Goal: Book appointment/travel/reservation

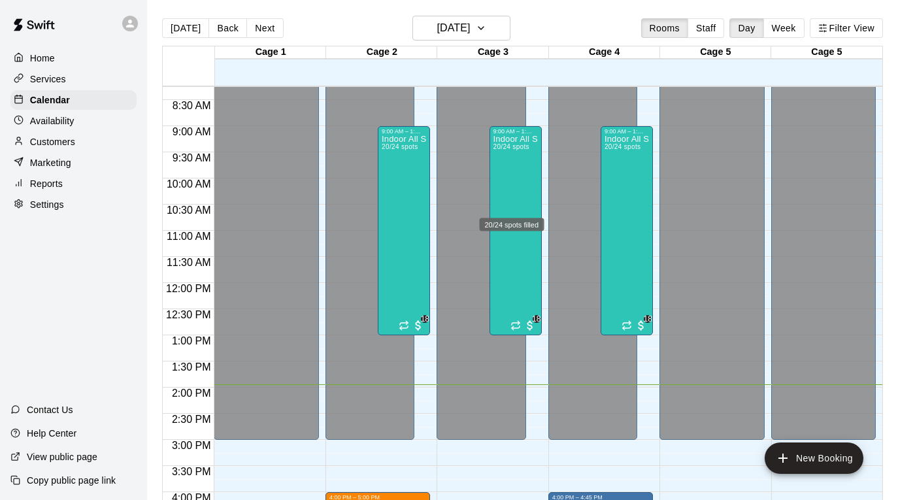
scroll to position [489, 0]
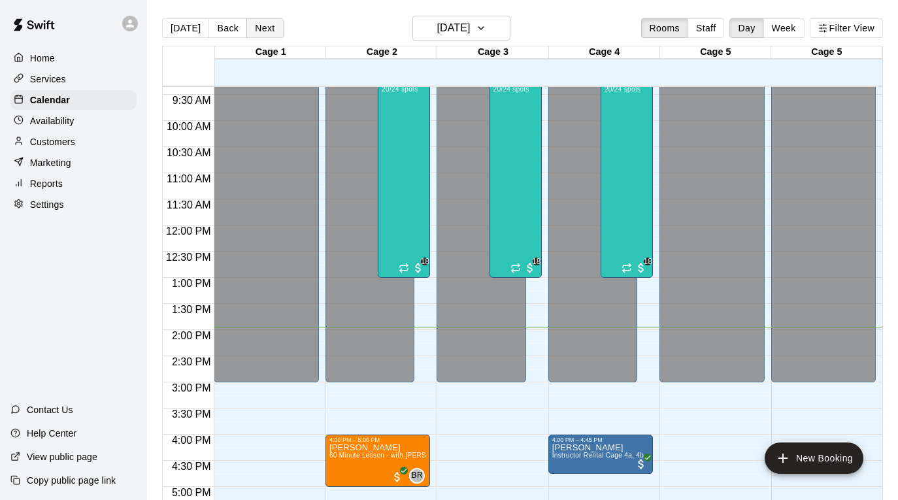
click at [267, 29] on button "Next" at bounding box center [264, 28] width 37 height 20
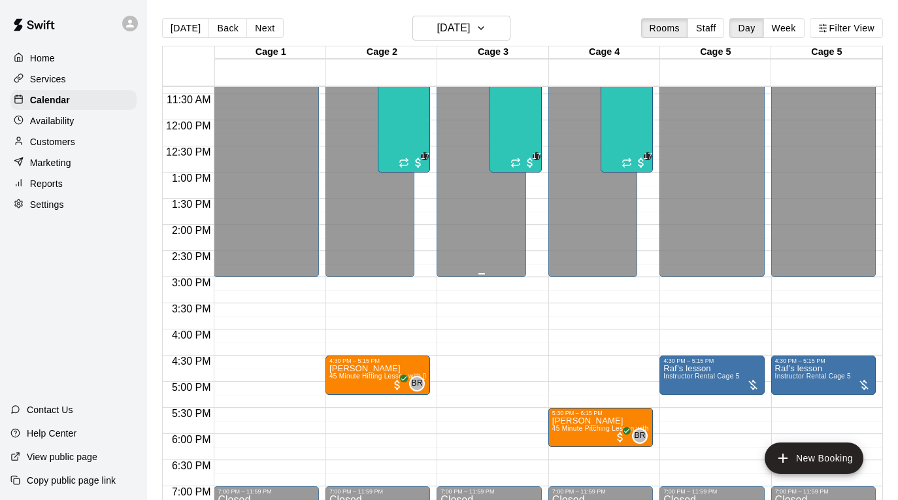
scroll to position [595, 0]
click at [393, 363] on div "4:30 PM – 5:15 PM" at bounding box center [377, 360] width 97 height 7
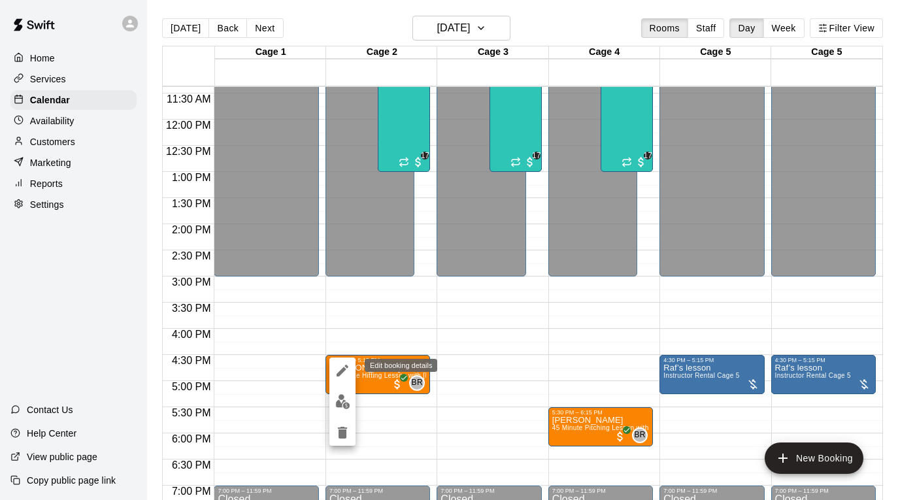
click at [344, 371] on icon "edit" at bounding box center [343, 371] width 12 height 12
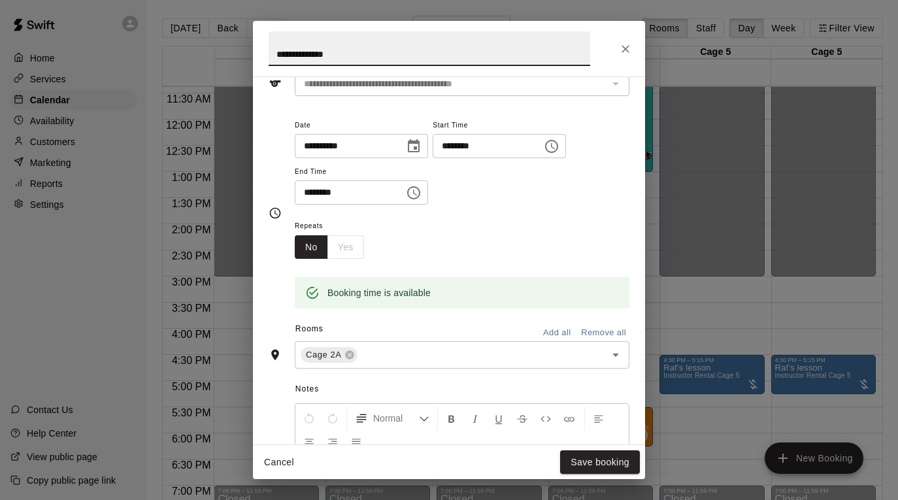
scroll to position [90, 0]
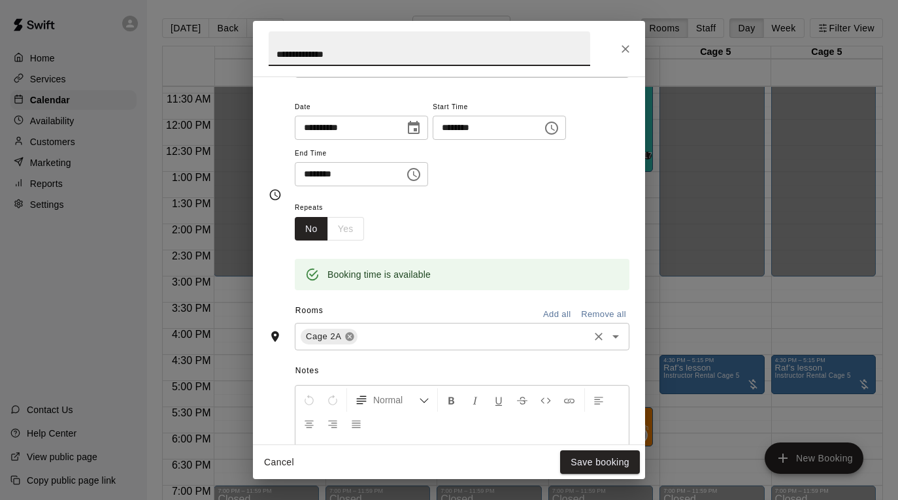
click at [350, 335] on icon at bounding box center [349, 337] width 8 height 8
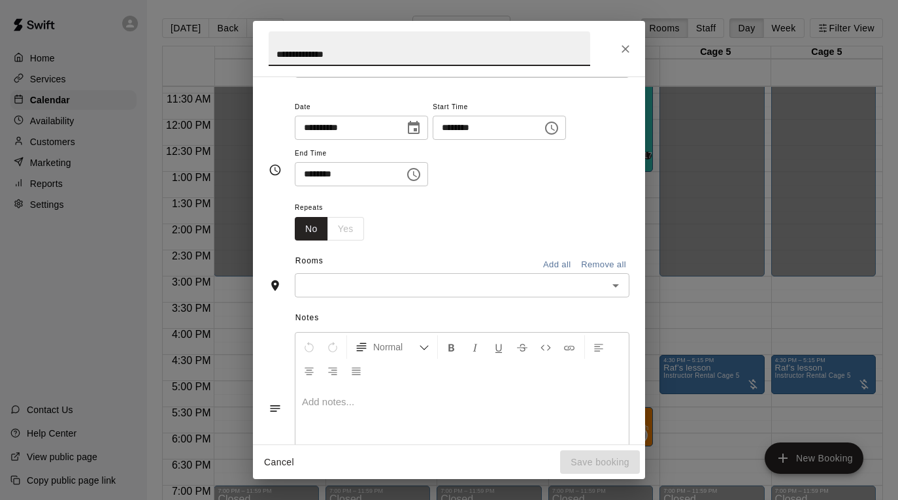
click at [365, 288] on input "text" at bounding box center [451, 285] width 305 height 16
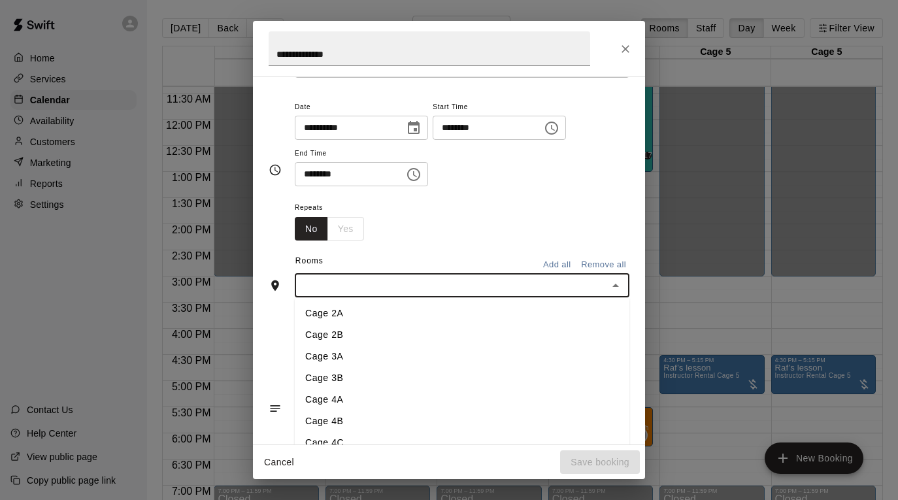
click at [366, 396] on li "Cage 4A" at bounding box center [462, 400] width 335 height 22
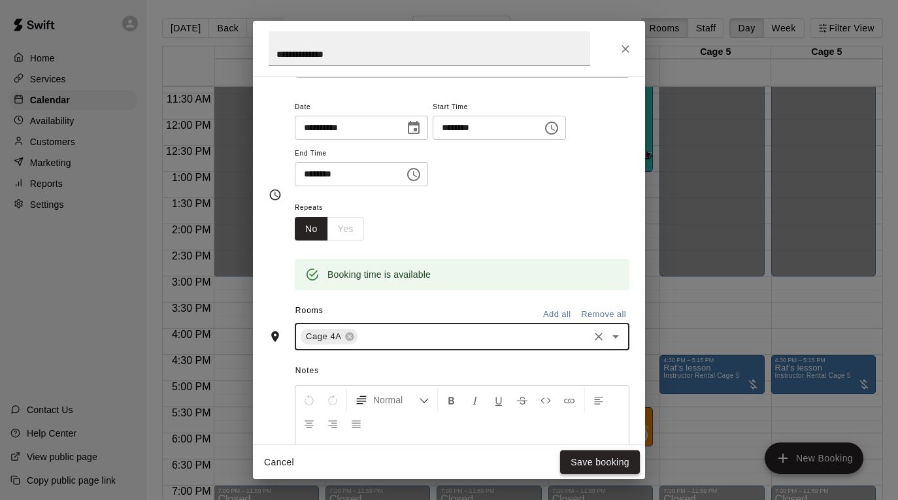
click at [599, 457] on button "Save booking" at bounding box center [600, 462] width 80 height 24
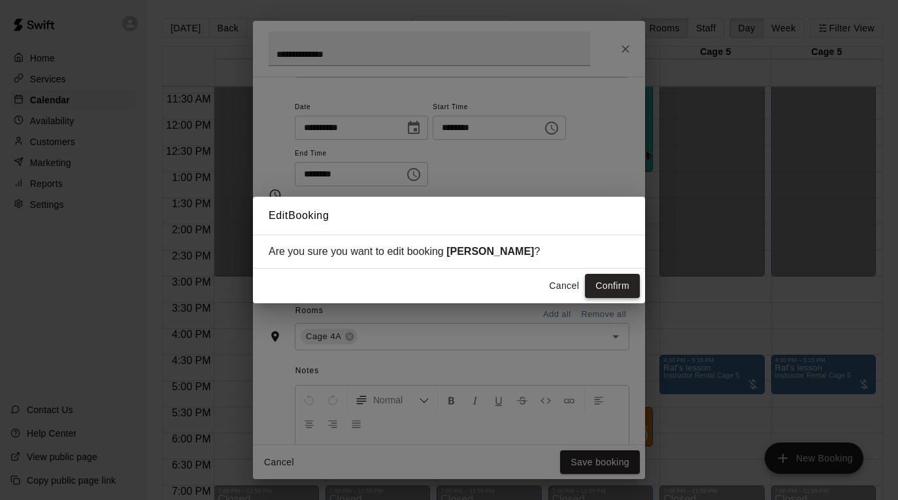
click at [618, 289] on button "Confirm" at bounding box center [612, 286] width 55 height 24
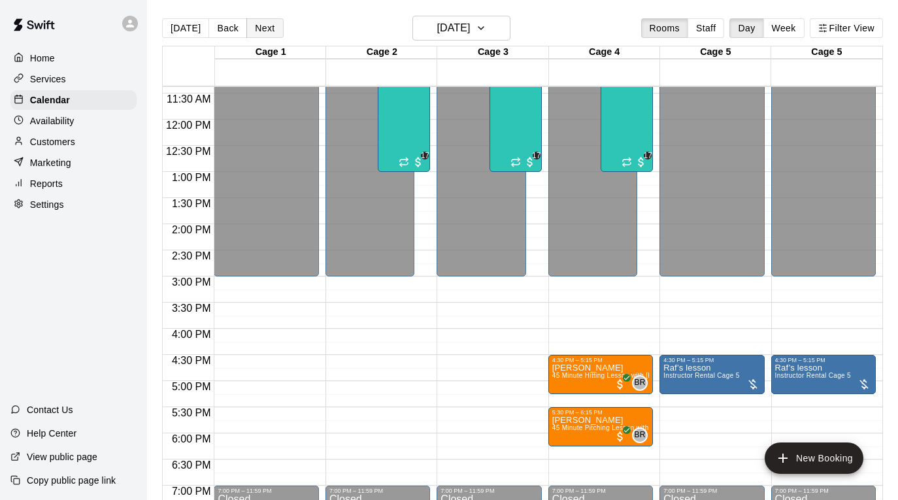
click at [268, 28] on button "Next" at bounding box center [264, 28] width 37 height 20
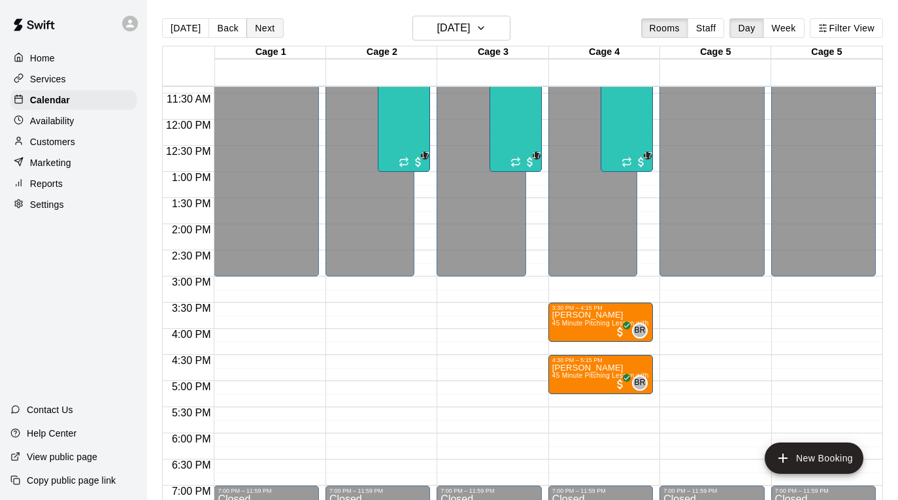
click at [268, 28] on button "Next" at bounding box center [264, 28] width 37 height 20
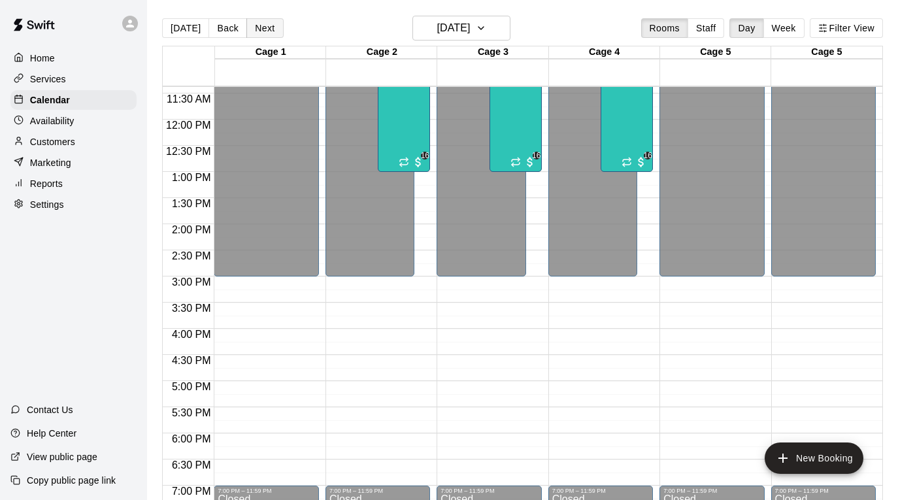
click at [268, 28] on button "Next" at bounding box center [264, 28] width 37 height 20
click at [186, 23] on button "[DATE]" at bounding box center [185, 28] width 47 height 20
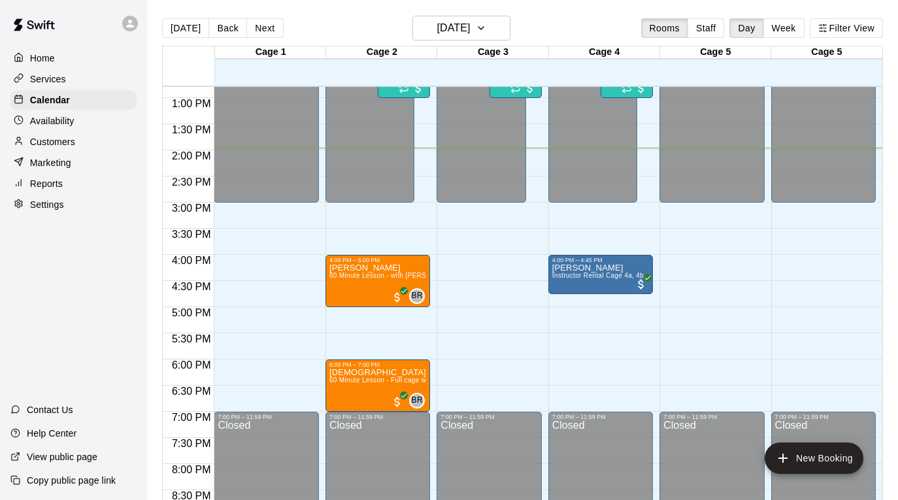
scroll to position [667, 0]
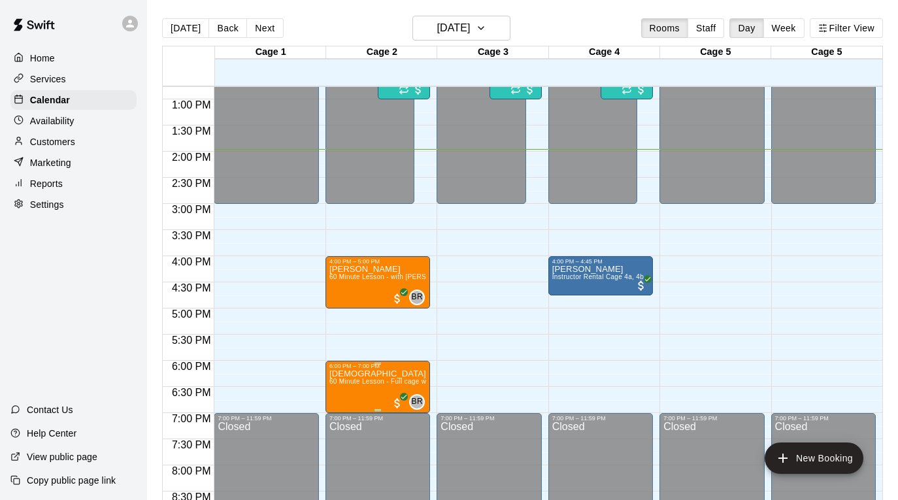
click at [394, 379] on span "60 Minute Lesson - Full cage with [PERSON_NAME] [PERSON_NAME]" at bounding box center [440, 381] width 222 height 7
click at [339, 392] on icon "edit" at bounding box center [343, 392] width 16 height 16
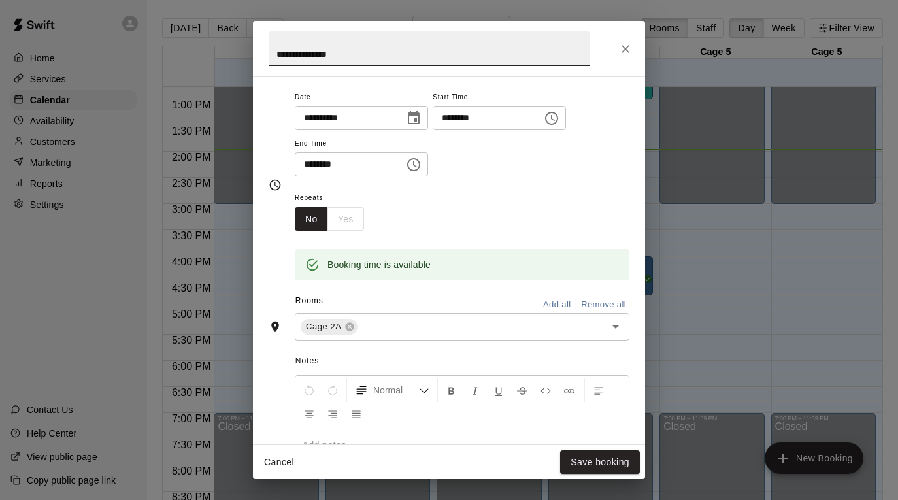
scroll to position [141, 0]
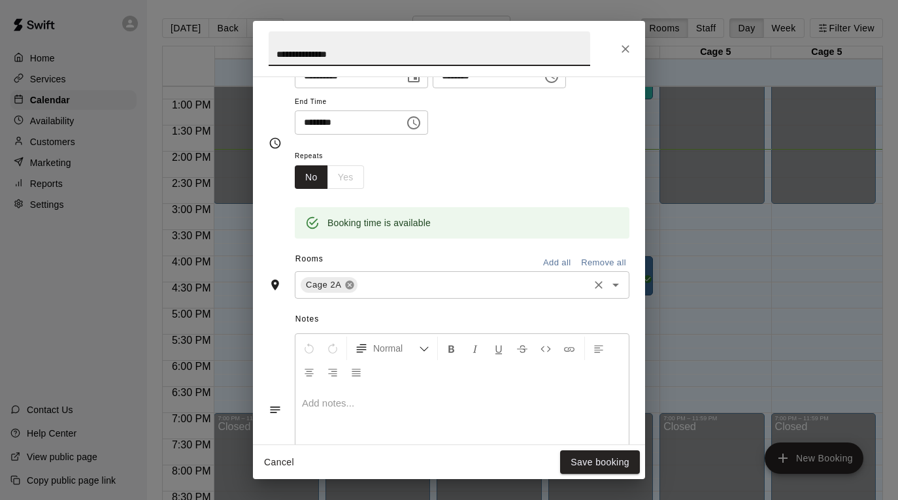
click at [352, 284] on icon at bounding box center [349, 285] width 8 height 8
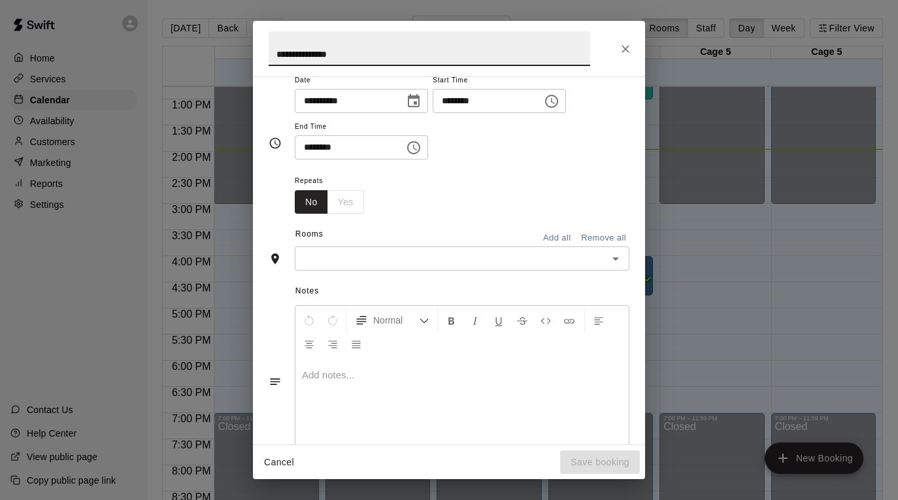
click at [354, 261] on input "text" at bounding box center [451, 258] width 305 height 16
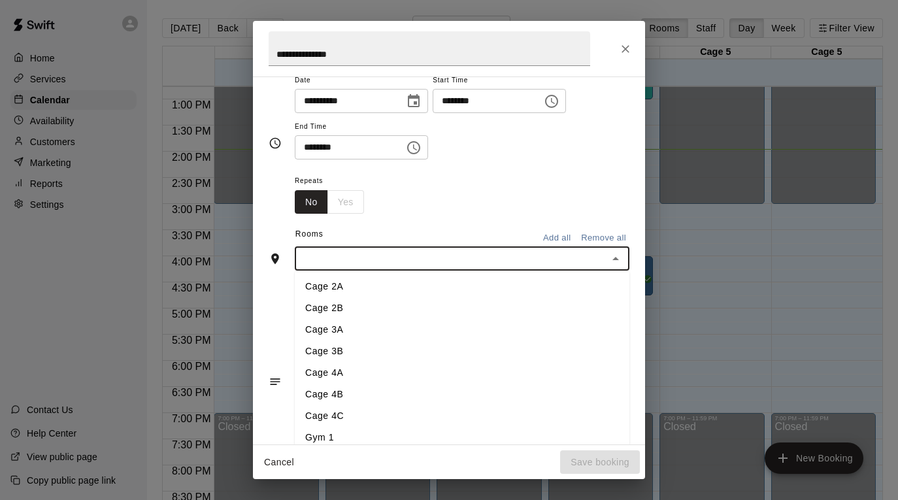
click at [373, 380] on li "Cage 4A" at bounding box center [462, 373] width 335 height 22
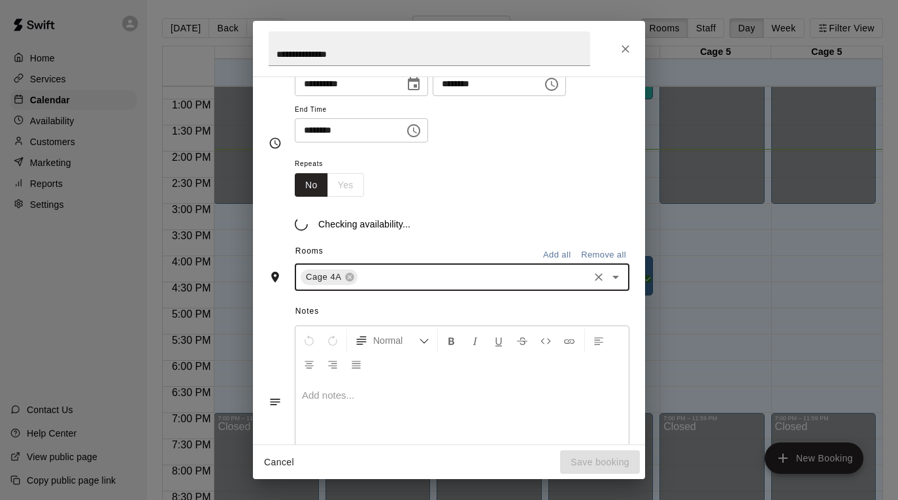
scroll to position [141, 0]
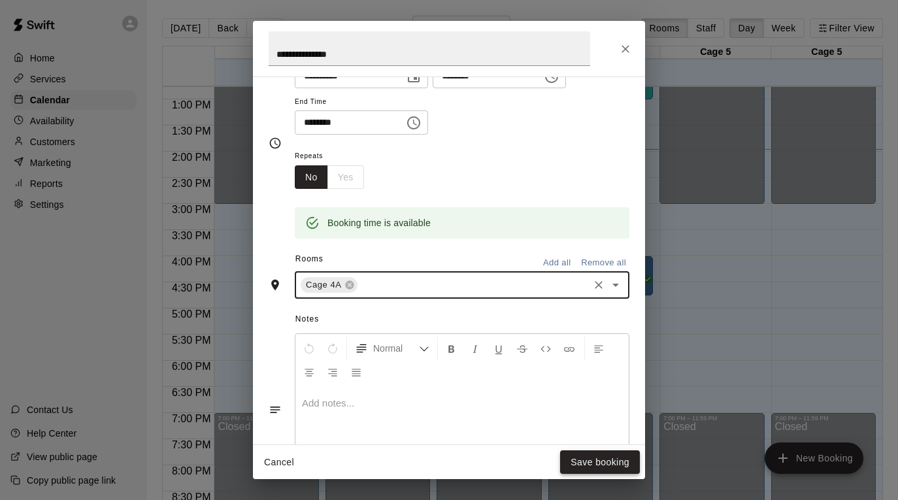
click at [612, 455] on button "Save booking" at bounding box center [600, 462] width 80 height 24
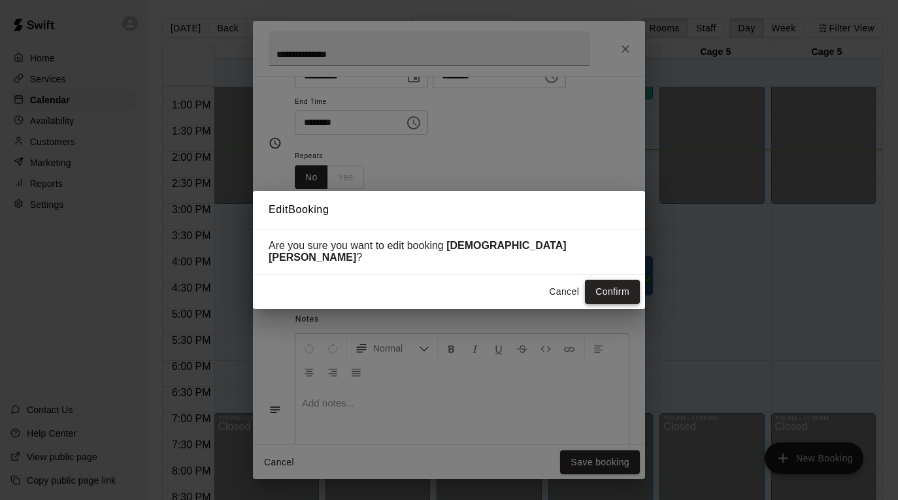
click at [618, 280] on button "Confirm" at bounding box center [612, 292] width 55 height 24
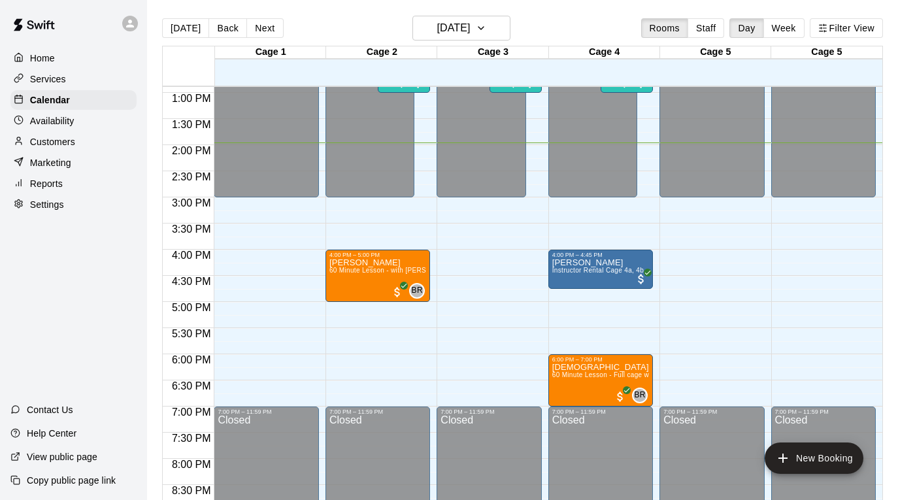
scroll to position [676, 0]
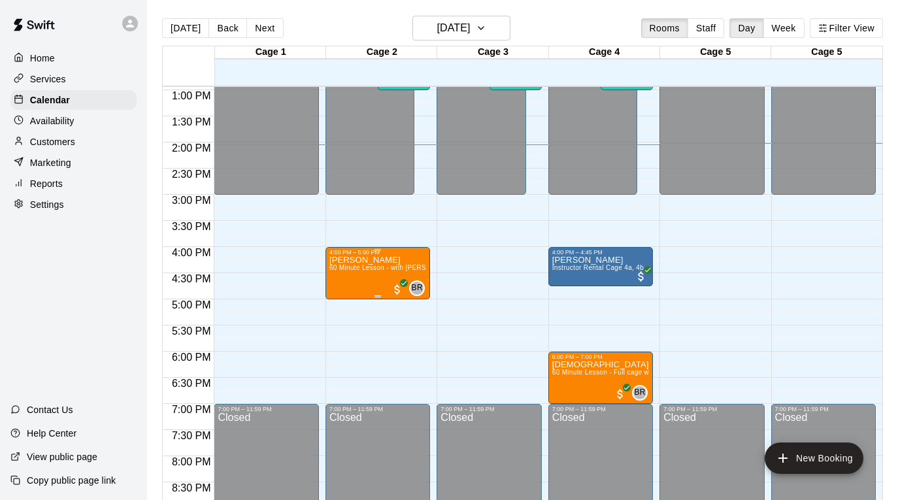
click at [396, 264] on div "[PERSON_NAME] 60 Minute Lesson - with [PERSON_NAME] [PERSON_NAME]" at bounding box center [377, 506] width 97 height 500
click at [351, 267] on button "edit" at bounding box center [342, 269] width 26 height 26
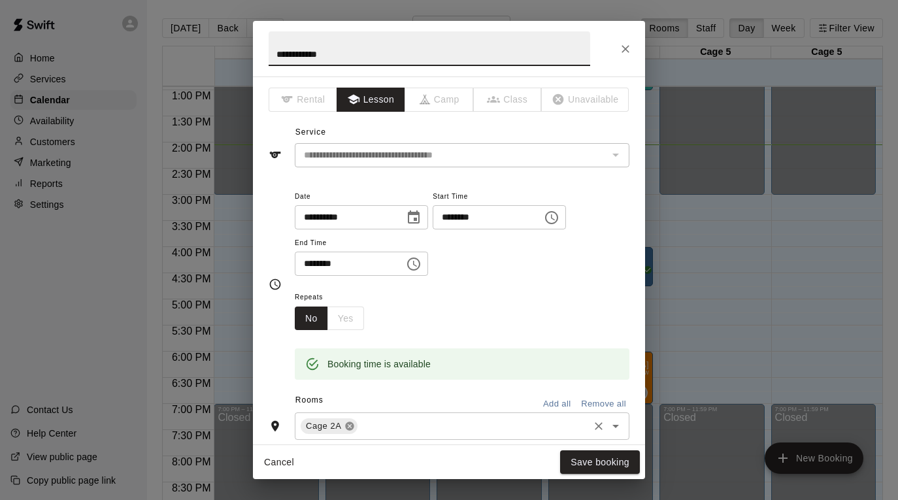
click at [352, 428] on icon at bounding box center [349, 426] width 8 height 8
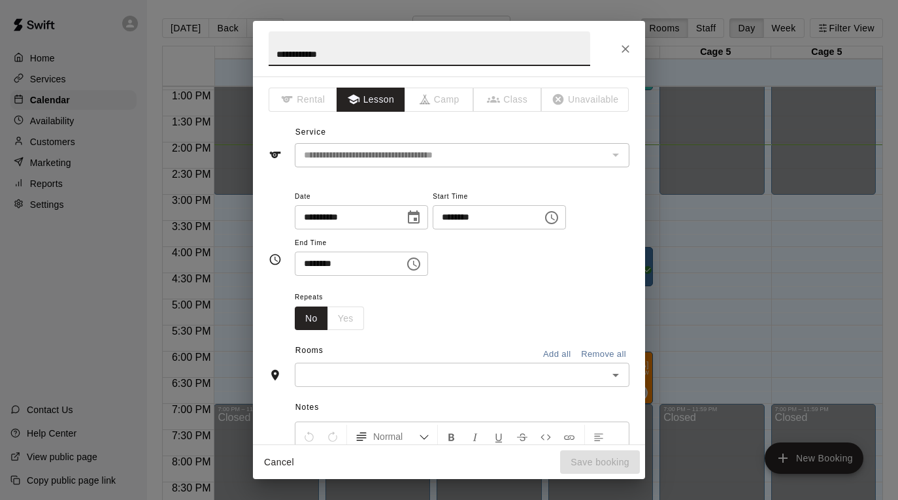
click at [359, 369] on input "text" at bounding box center [451, 375] width 305 height 16
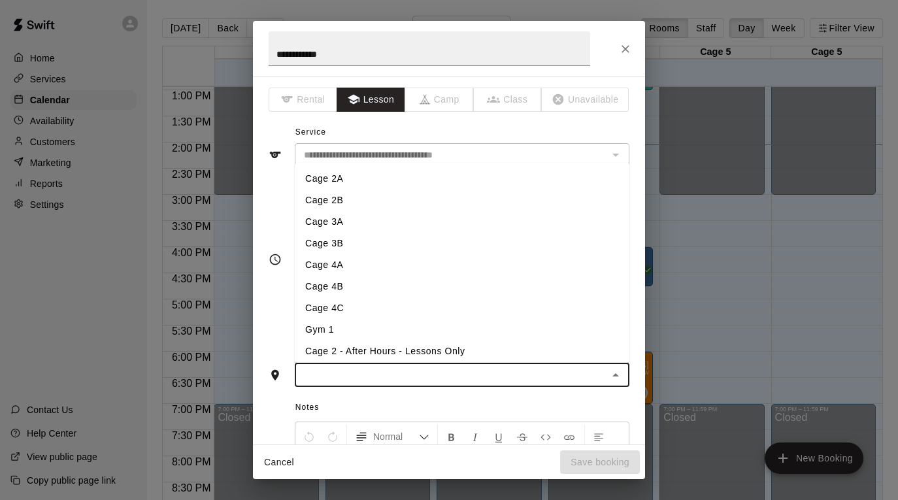
click at [400, 223] on li "Cage 3A" at bounding box center [462, 222] width 335 height 22
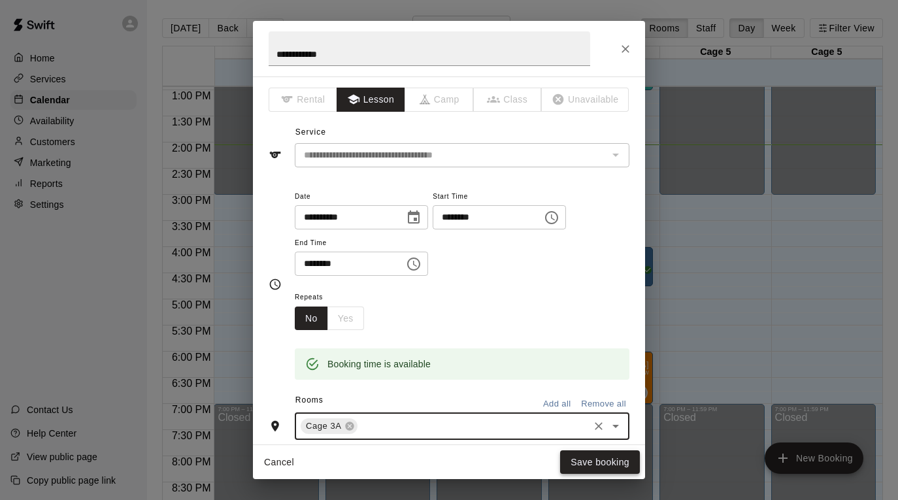
click at [591, 461] on button "Save booking" at bounding box center [600, 462] width 80 height 24
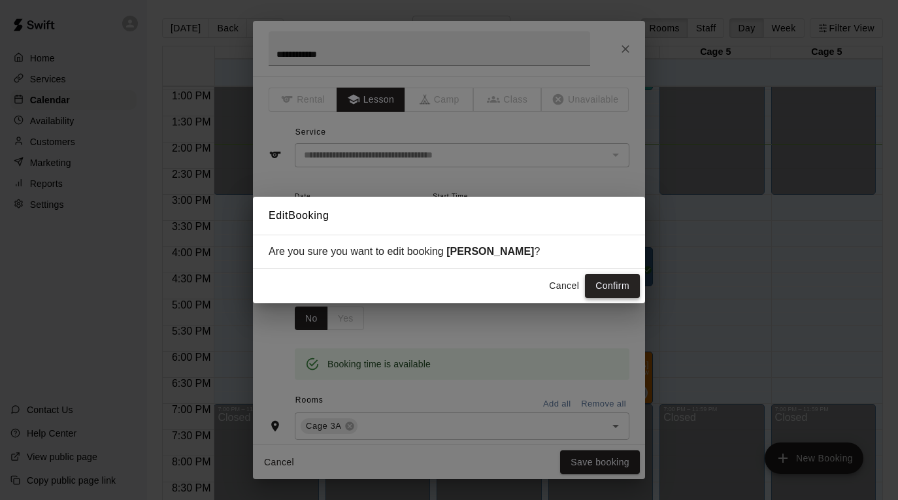
click at [605, 274] on button "Confirm" at bounding box center [612, 286] width 55 height 24
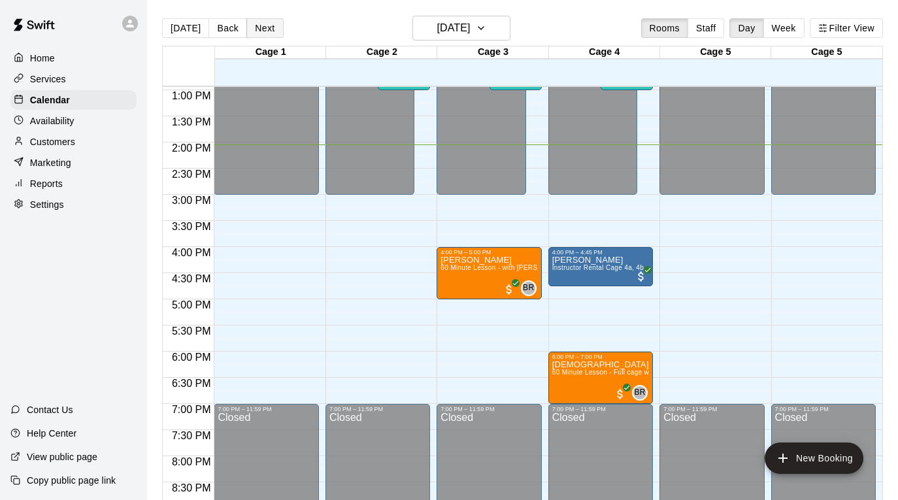
click at [271, 31] on button "Next" at bounding box center [264, 28] width 37 height 20
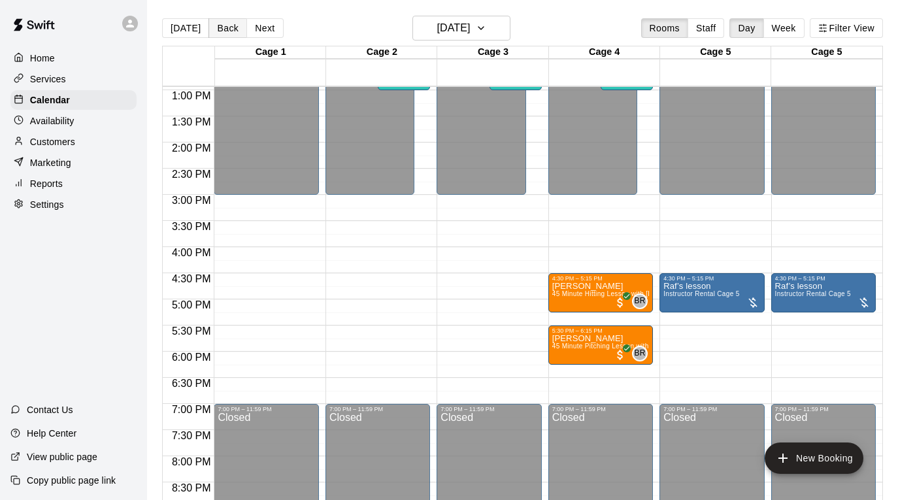
click at [222, 25] on button "Back" at bounding box center [227, 28] width 39 height 20
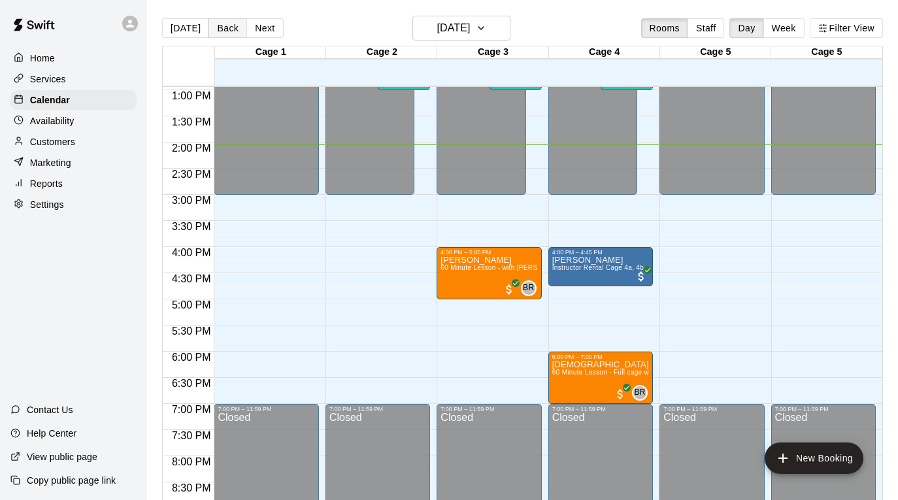
click at [222, 25] on button "Back" at bounding box center [227, 28] width 39 height 20
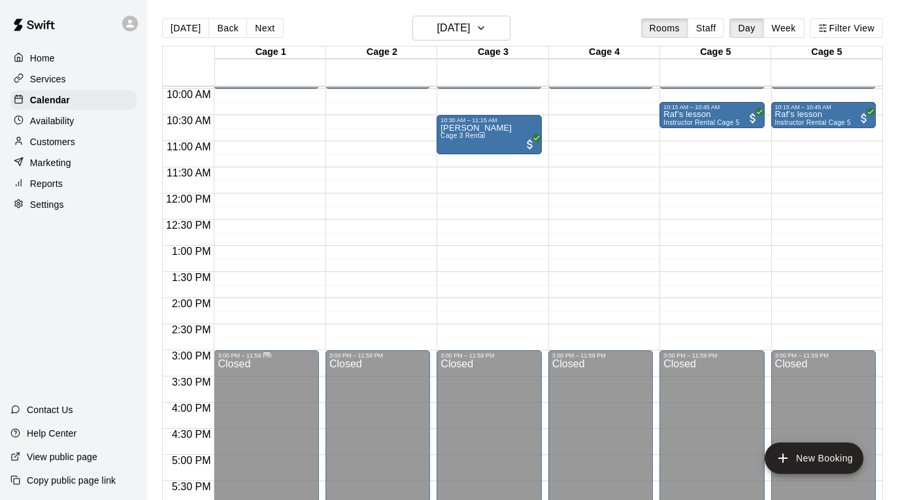
scroll to position [444, 0]
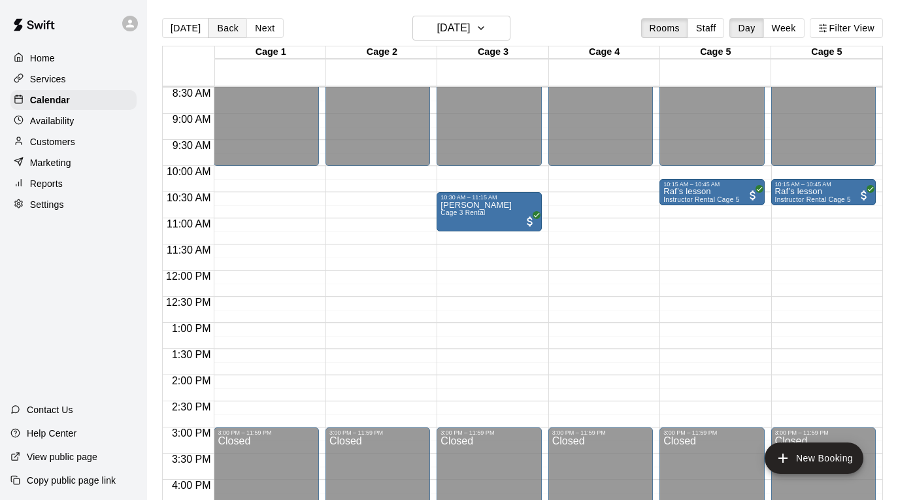
click at [228, 28] on button "Back" at bounding box center [227, 28] width 39 height 20
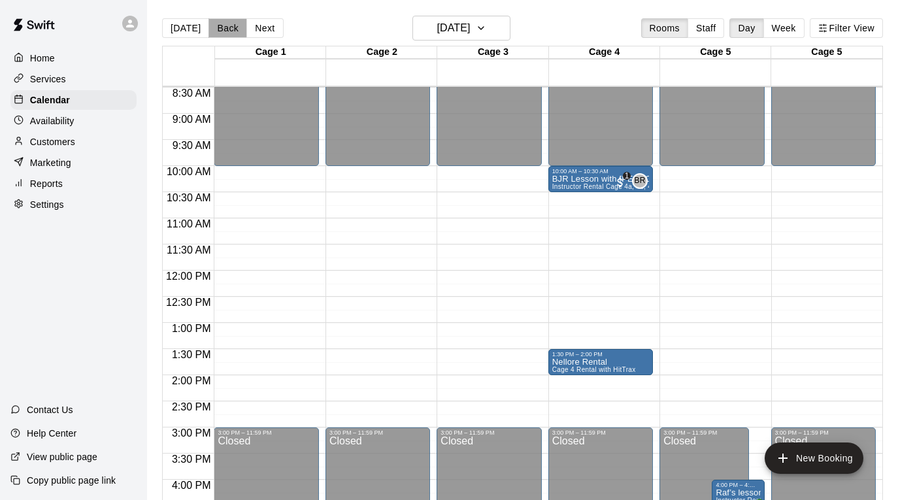
click at [227, 31] on button "Back" at bounding box center [227, 28] width 39 height 20
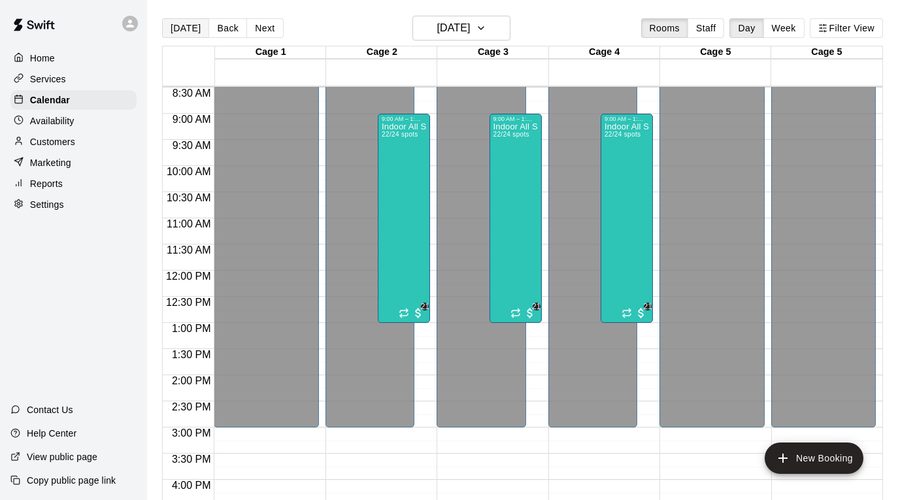
click at [166, 25] on button "[DATE]" at bounding box center [185, 28] width 47 height 20
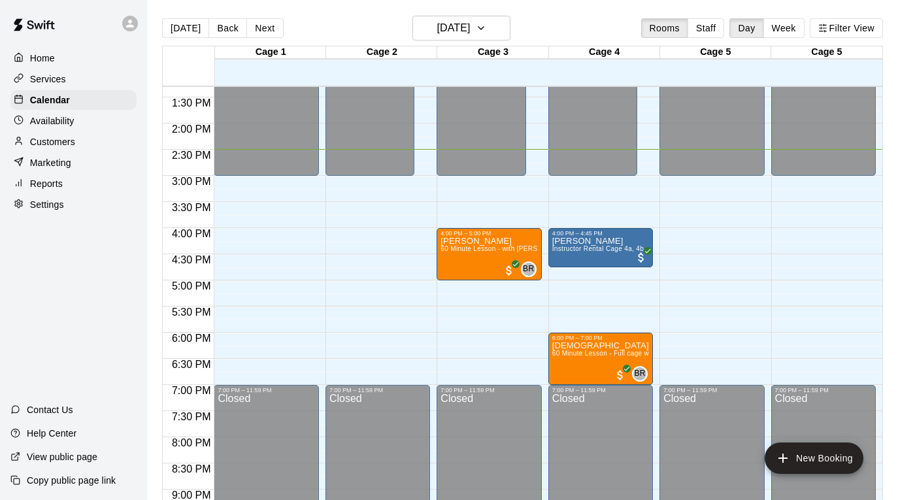
scroll to position [703, 0]
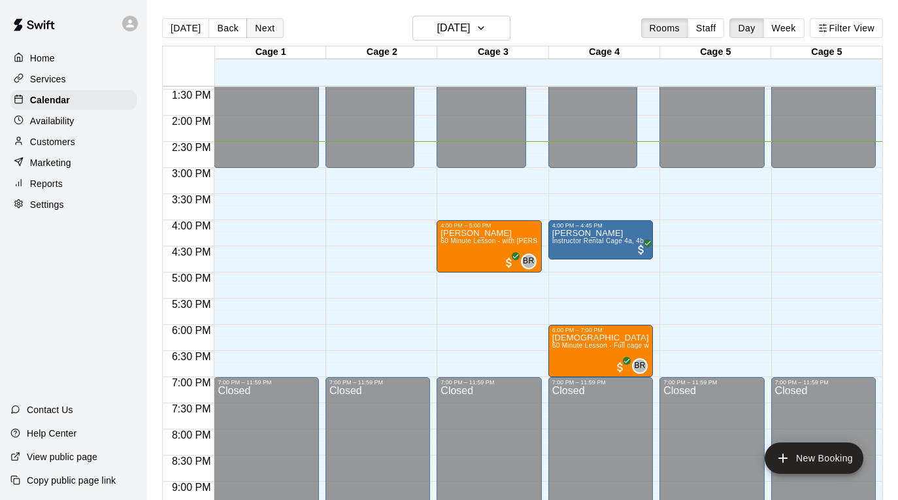
click at [265, 26] on button "Next" at bounding box center [264, 28] width 37 height 20
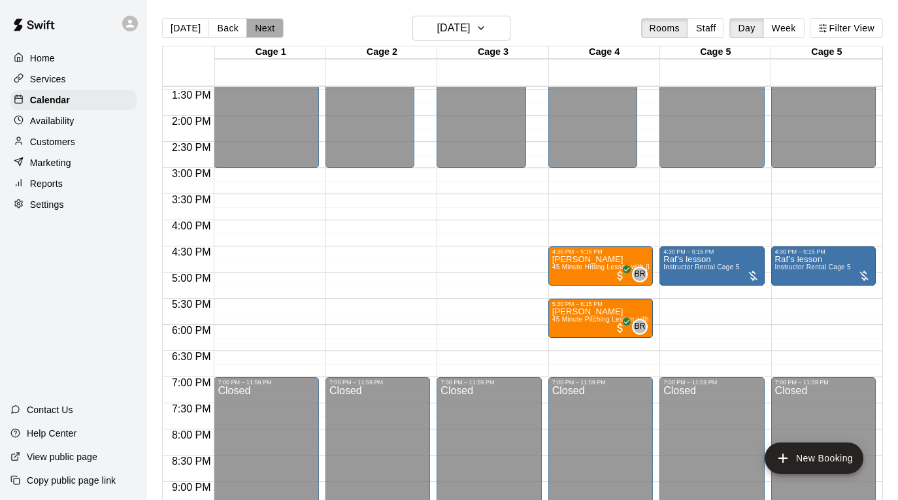
click at [264, 29] on button "Next" at bounding box center [264, 28] width 37 height 20
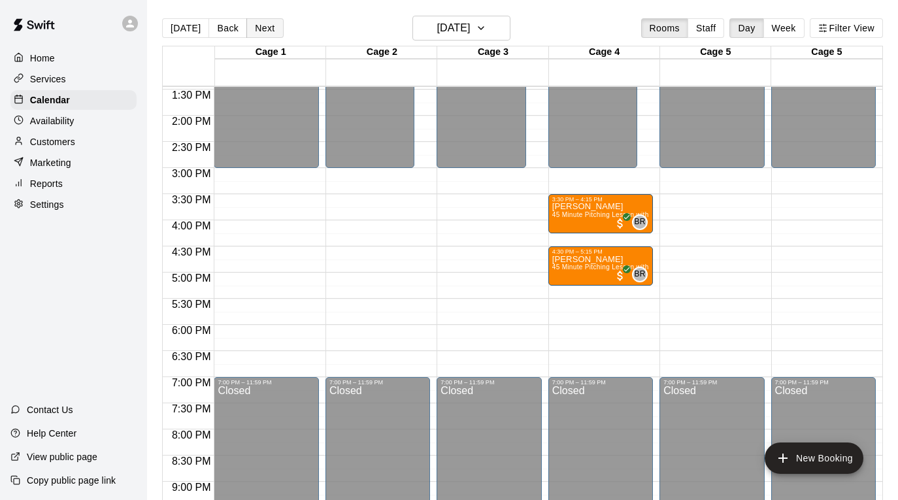
click at [265, 28] on button "Next" at bounding box center [264, 28] width 37 height 20
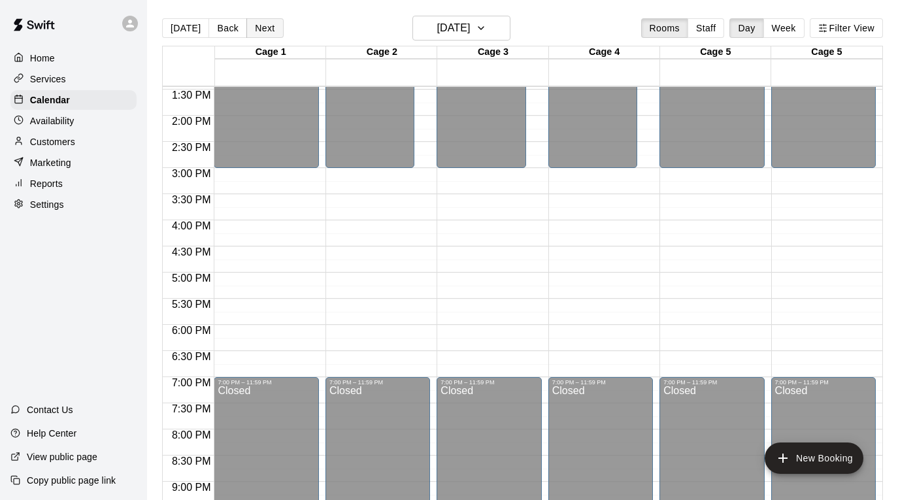
click at [265, 28] on button "Next" at bounding box center [264, 28] width 37 height 20
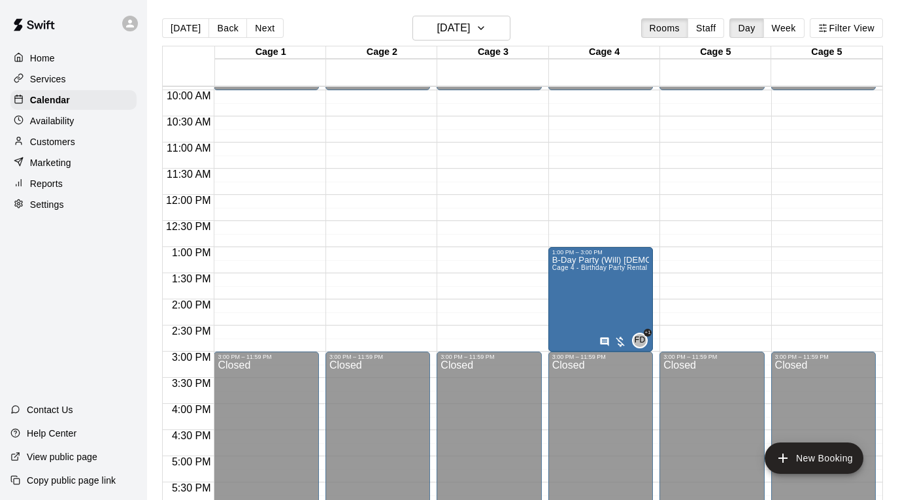
scroll to position [516, 0]
